Goal: Information Seeking & Learning: Learn about a topic

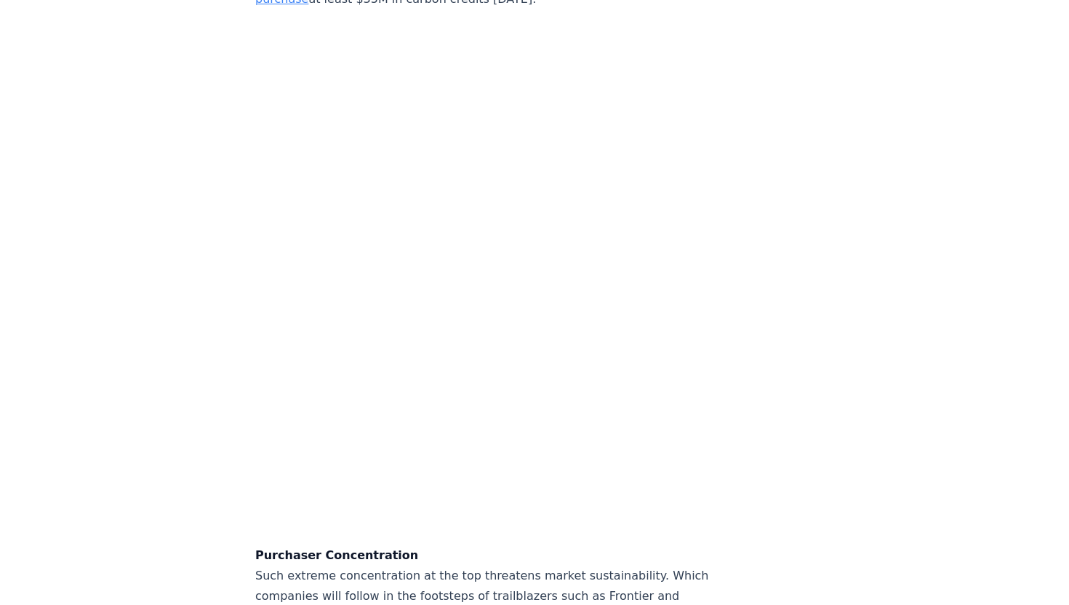
scroll to position [4261, 0]
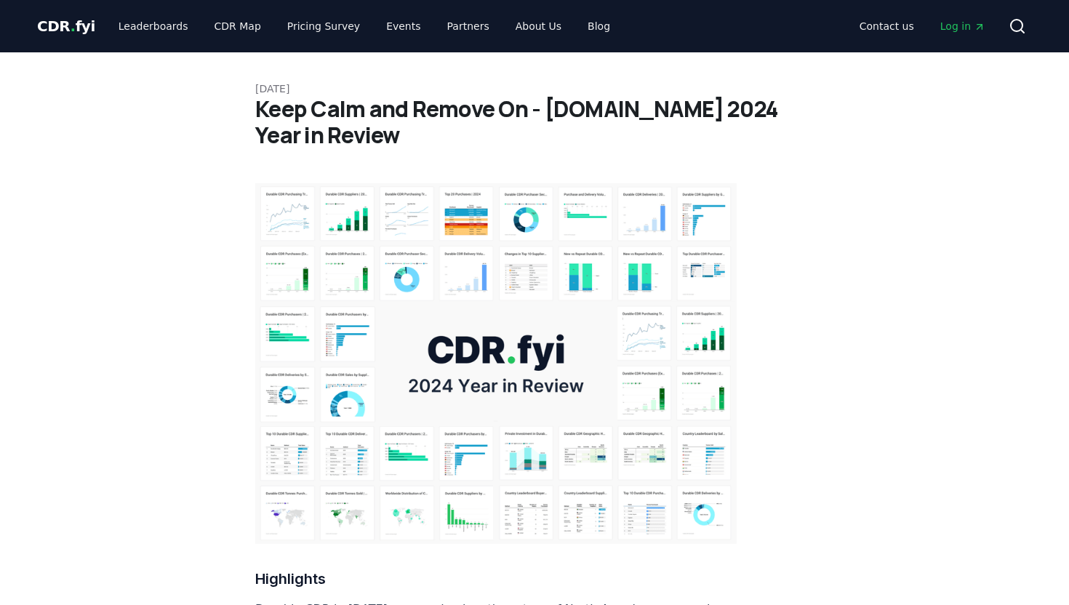
scroll to position [4261, 0]
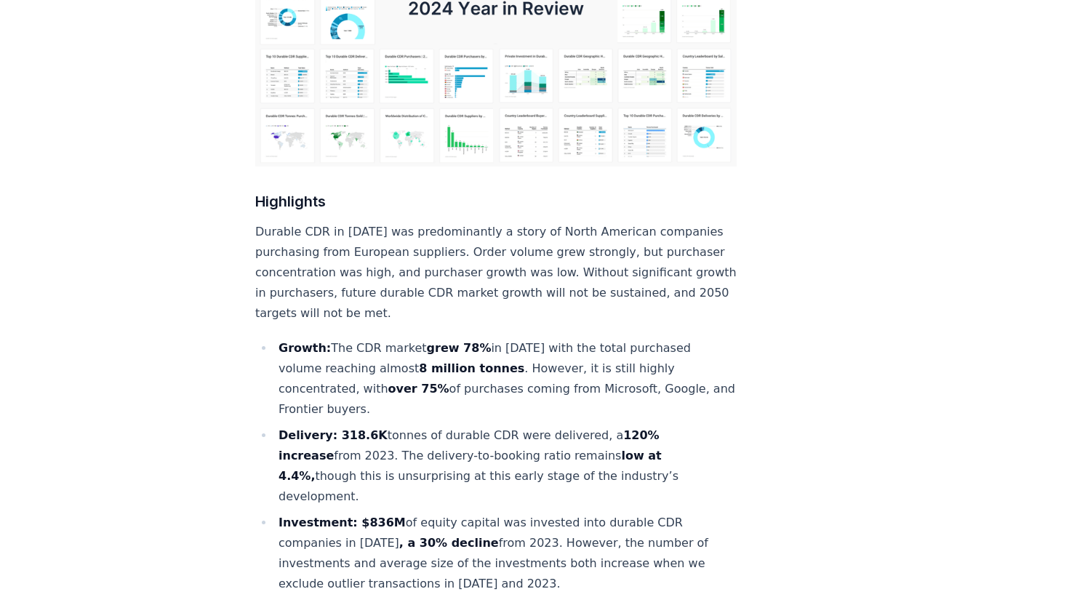
scroll to position [0, 0]
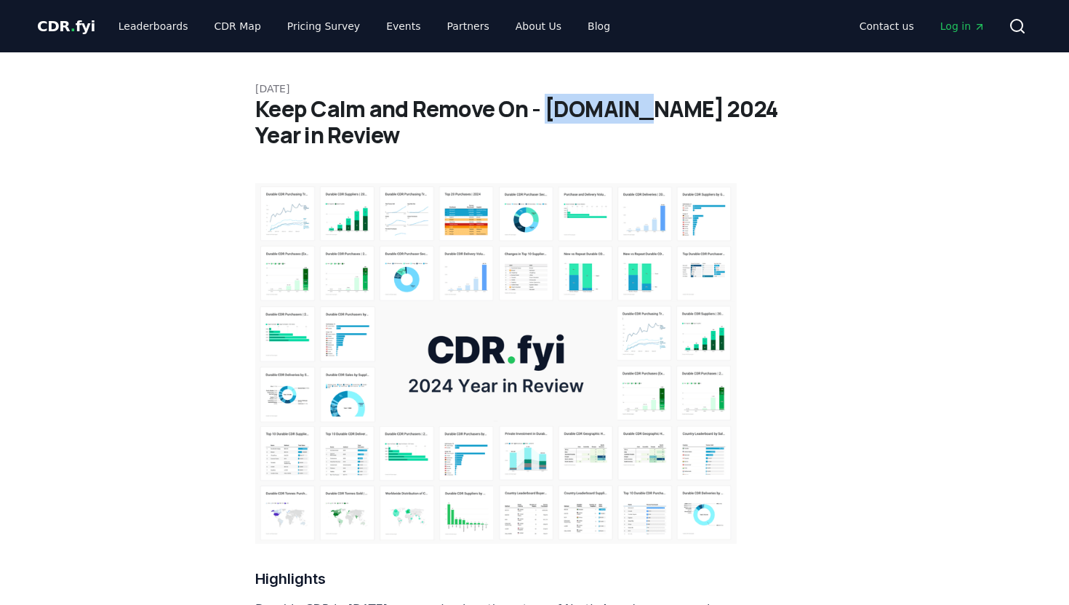
drag, startPoint x: 542, startPoint y: 109, endPoint x: 621, endPoint y: 111, distance: 78.6
click at [621, 111] on h1 "Keep Calm and Remove On - [DOMAIN_NAME] 2024 Year in Review" at bounding box center [534, 122] width 558 height 52
copy h1 "[DOMAIN_NAME]"
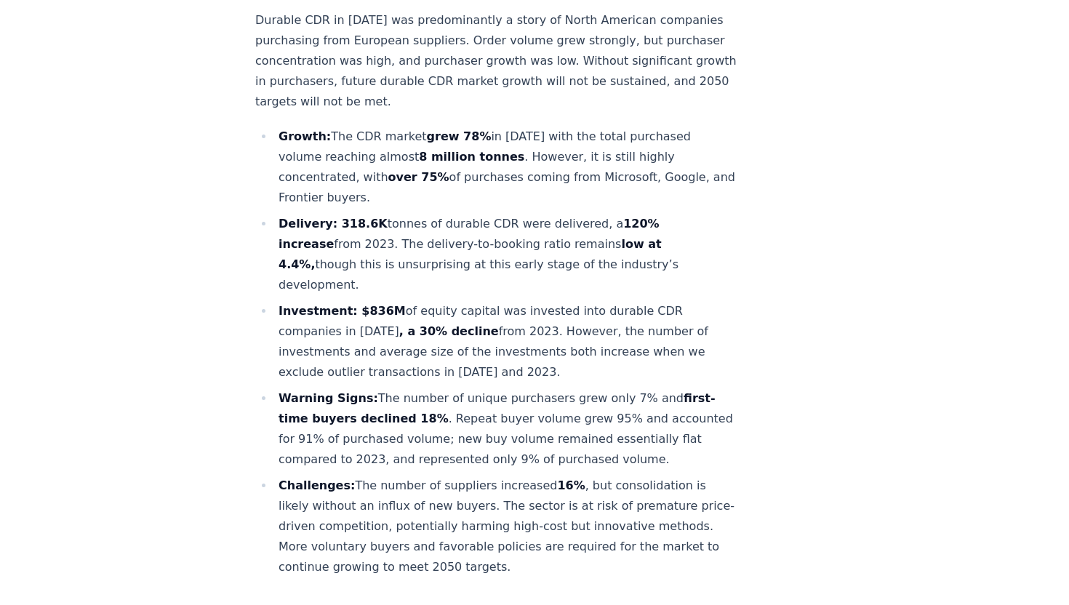
scroll to position [592, 0]
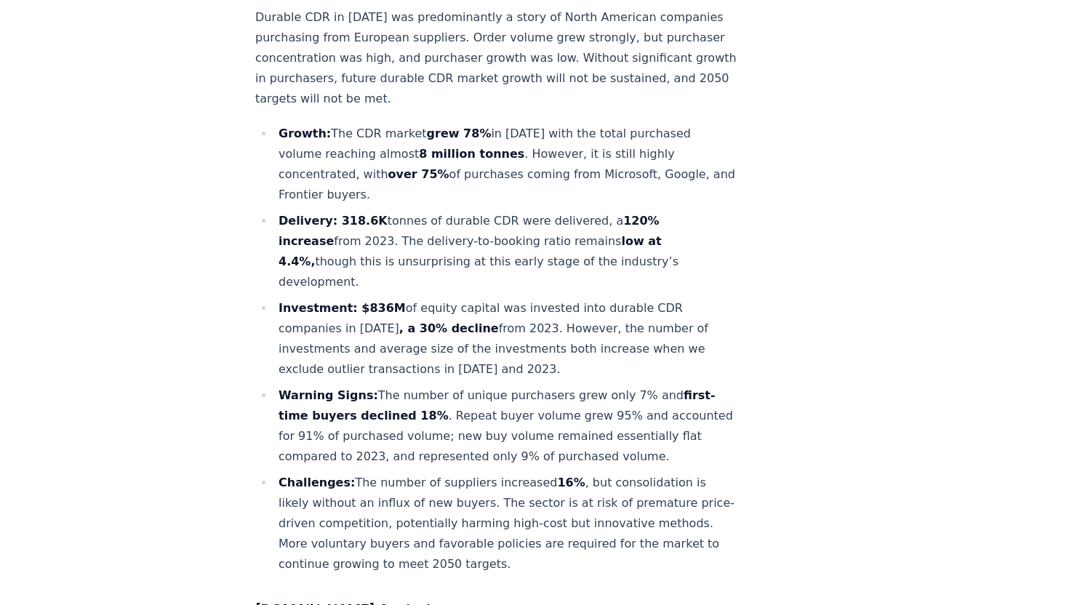
click at [446, 211] on li "Delivery: 318.6K tonnes of durable CDR were delivered, a 120% increase from 202…" at bounding box center [505, 251] width 462 height 81
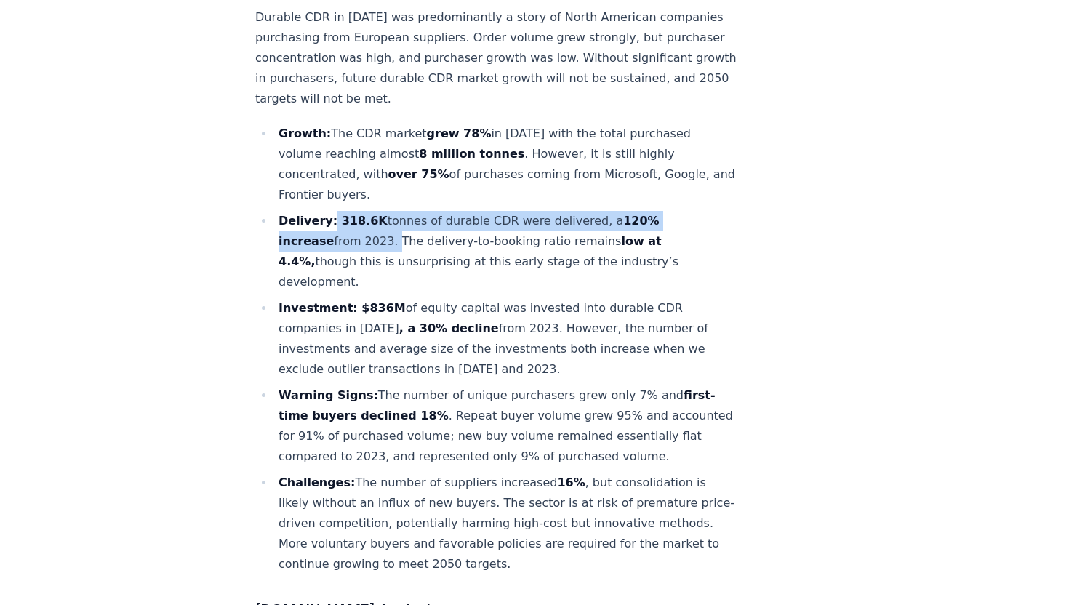
drag, startPoint x: 327, startPoint y: 182, endPoint x: 738, endPoint y: 180, distance: 411.6
copy li "318.6K tonnes of durable CDR were delivered, a 120% increase from 2023​."
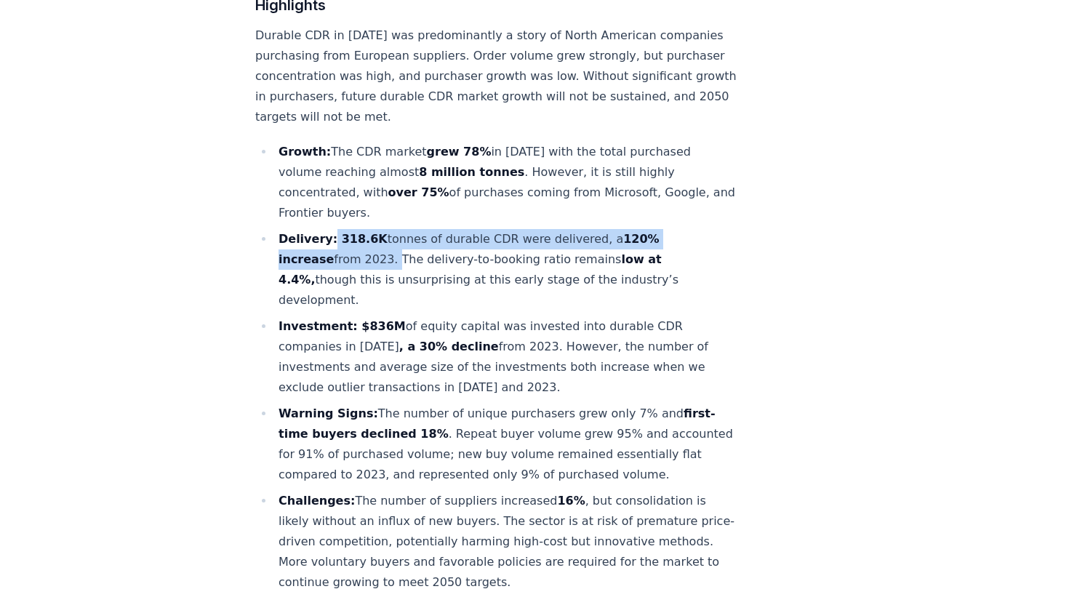
scroll to position [572, 0]
